Goal: Information Seeking & Learning: Check status

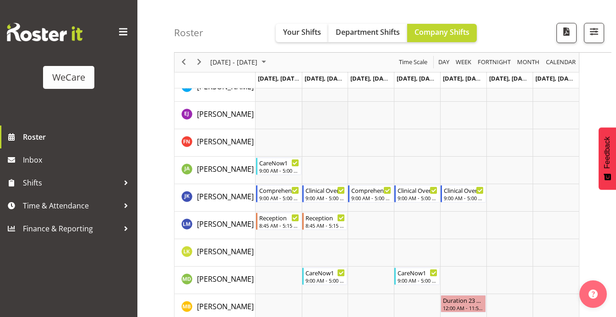
scroll to position [1145, 0]
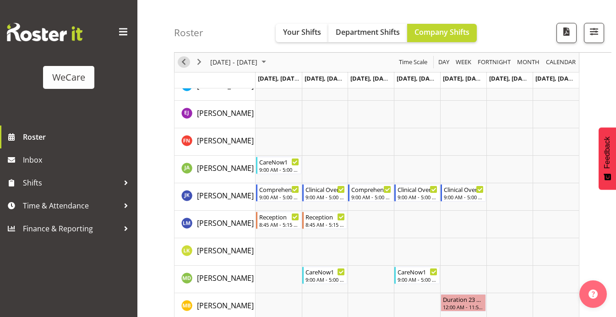
click at [185, 62] on span "Previous" at bounding box center [183, 62] width 11 height 11
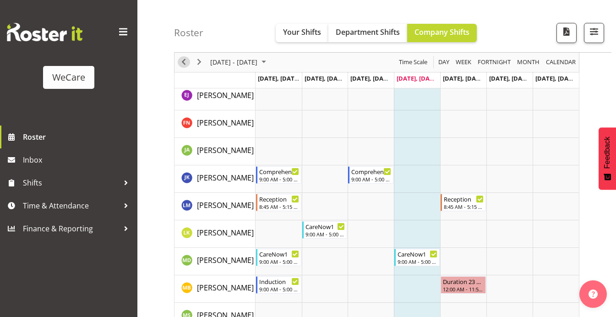
click at [184, 62] on span "Previous" at bounding box center [183, 62] width 11 height 11
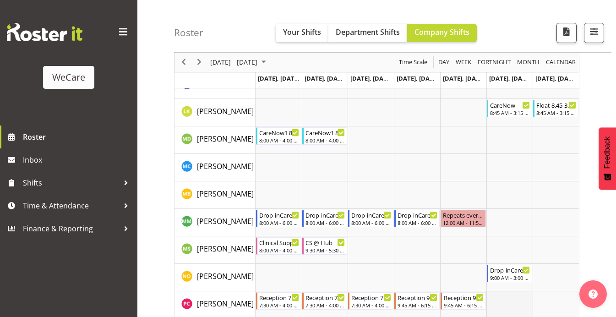
scroll to position [3244, 0]
click at [181, 62] on span "Previous" at bounding box center [183, 62] width 11 height 11
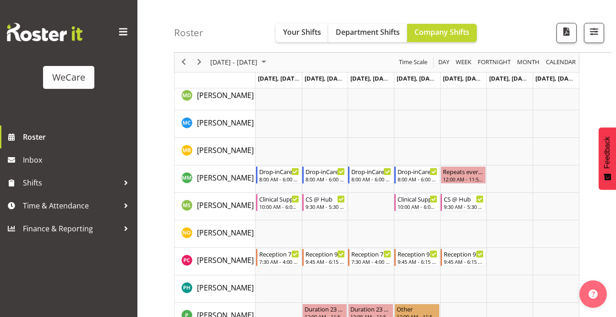
scroll to position [3216, 0]
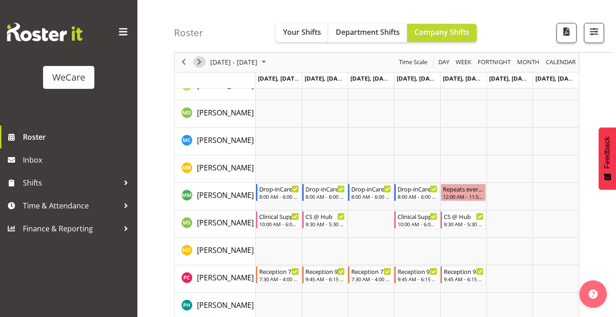
click at [203, 62] on span "Next" at bounding box center [199, 62] width 11 height 11
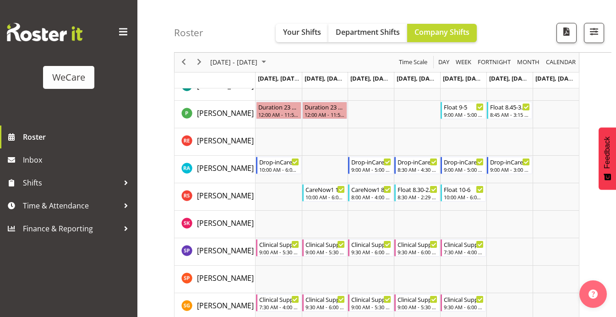
scroll to position [3483, 0]
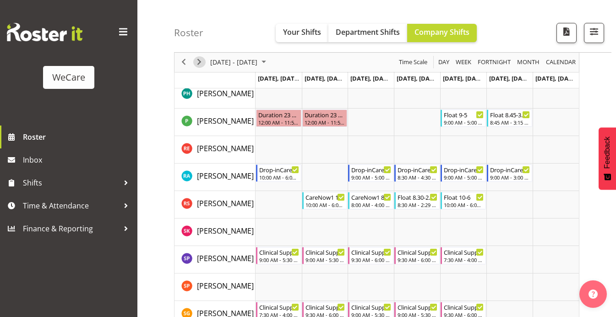
click at [203, 60] on span "Next" at bounding box center [199, 62] width 11 height 11
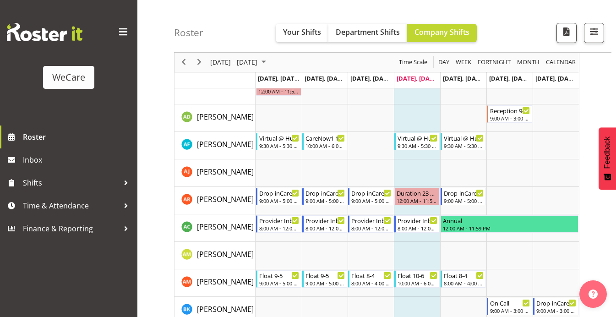
scroll to position [2490, 0]
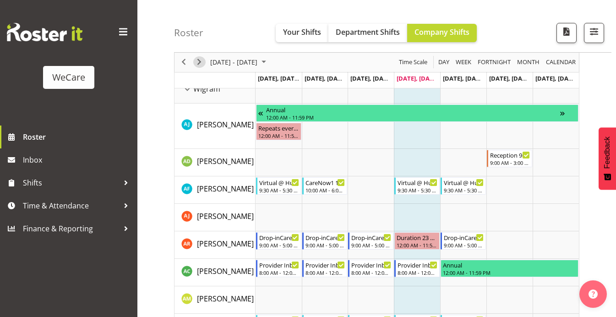
click at [199, 63] on span "Next" at bounding box center [199, 62] width 11 height 11
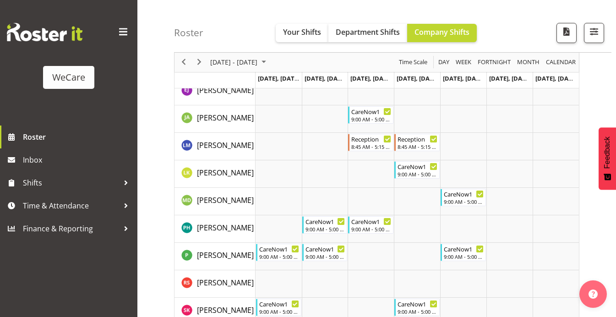
scroll to position [2173, 0]
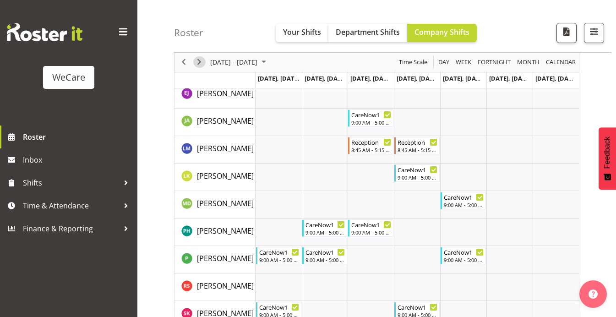
click at [201, 63] on span "Next" at bounding box center [199, 62] width 11 height 11
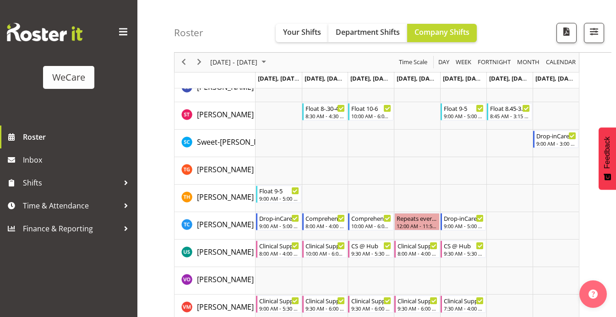
scroll to position [3658, 0]
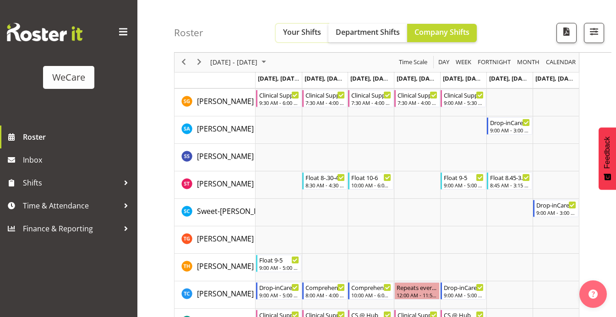
click at [294, 31] on span "Your Shifts" at bounding box center [302, 32] width 38 height 10
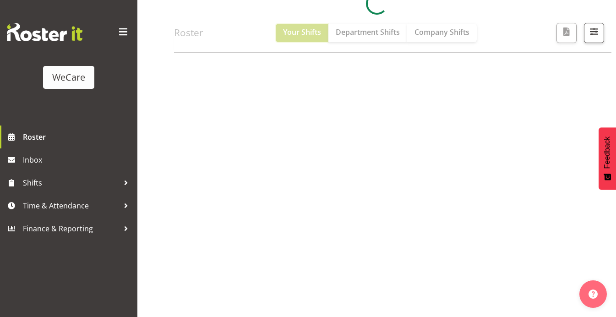
scroll to position [133, 0]
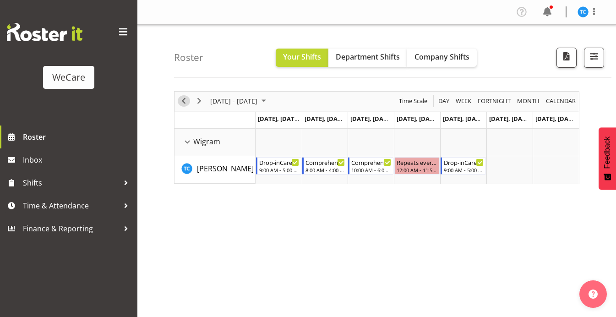
click at [182, 100] on span "Previous" at bounding box center [183, 100] width 11 height 11
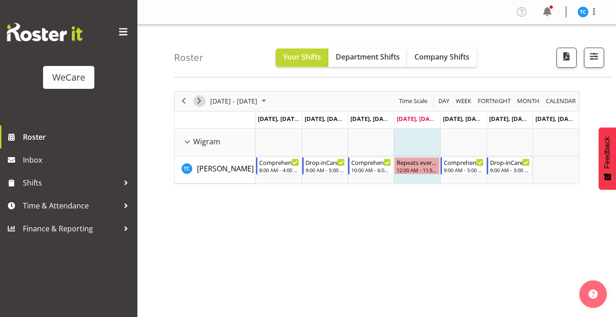
click at [199, 101] on span "Next" at bounding box center [199, 100] width 11 height 11
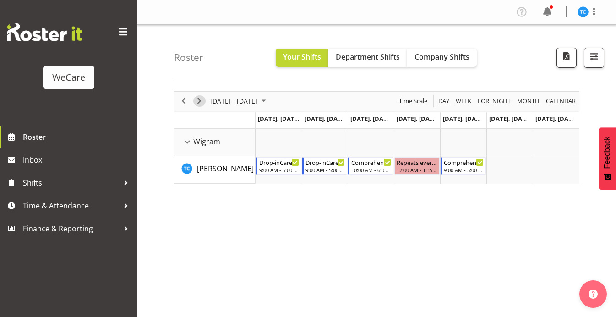
click at [199, 101] on span "Next" at bounding box center [199, 100] width 11 height 11
click at [431, 60] on span "Company Shifts" at bounding box center [442, 57] width 55 height 10
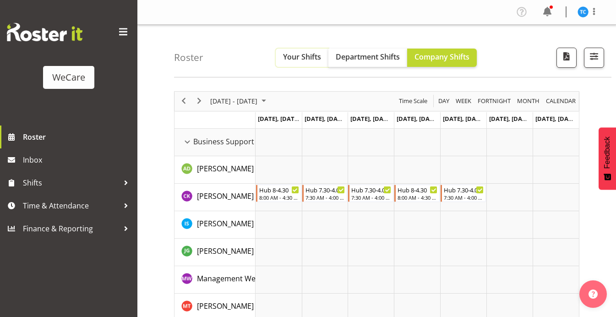
click at [293, 60] on span "Your Shifts" at bounding box center [302, 57] width 38 height 10
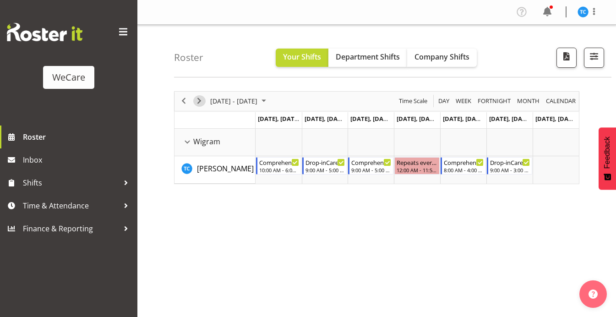
click at [200, 98] on span "Next" at bounding box center [199, 100] width 11 height 11
click at [200, 100] on span "Next" at bounding box center [199, 100] width 11 height 11
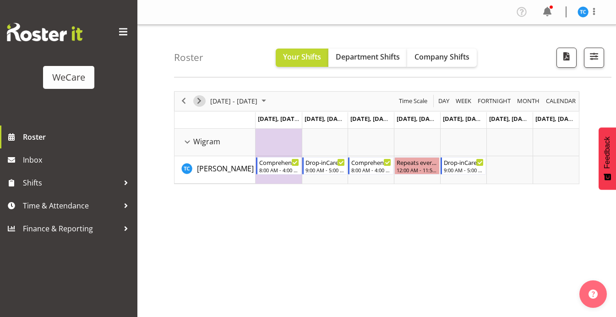
click at [200, 100] on span "Next" at bounding box center [199, 100] width 11 height 11
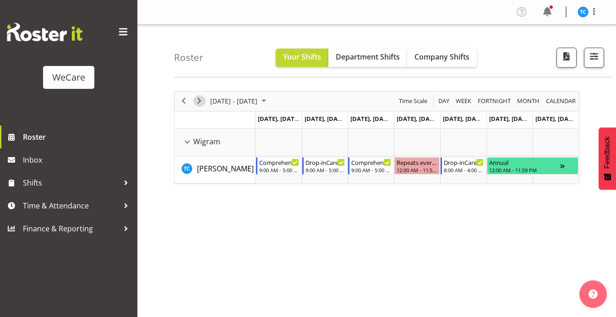
click at [200, 100] on span "Next" at bounding box center [199, 100] width 11 height 11
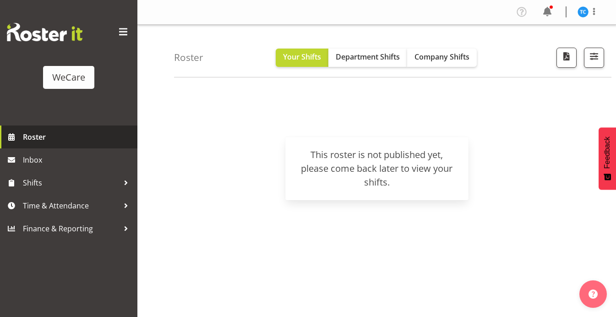
click at [44, 132] on span "Roster" at bounding box center [78, 137] width 110 height 14
